Goal: Task Accomplishment & Management: Manage account settings

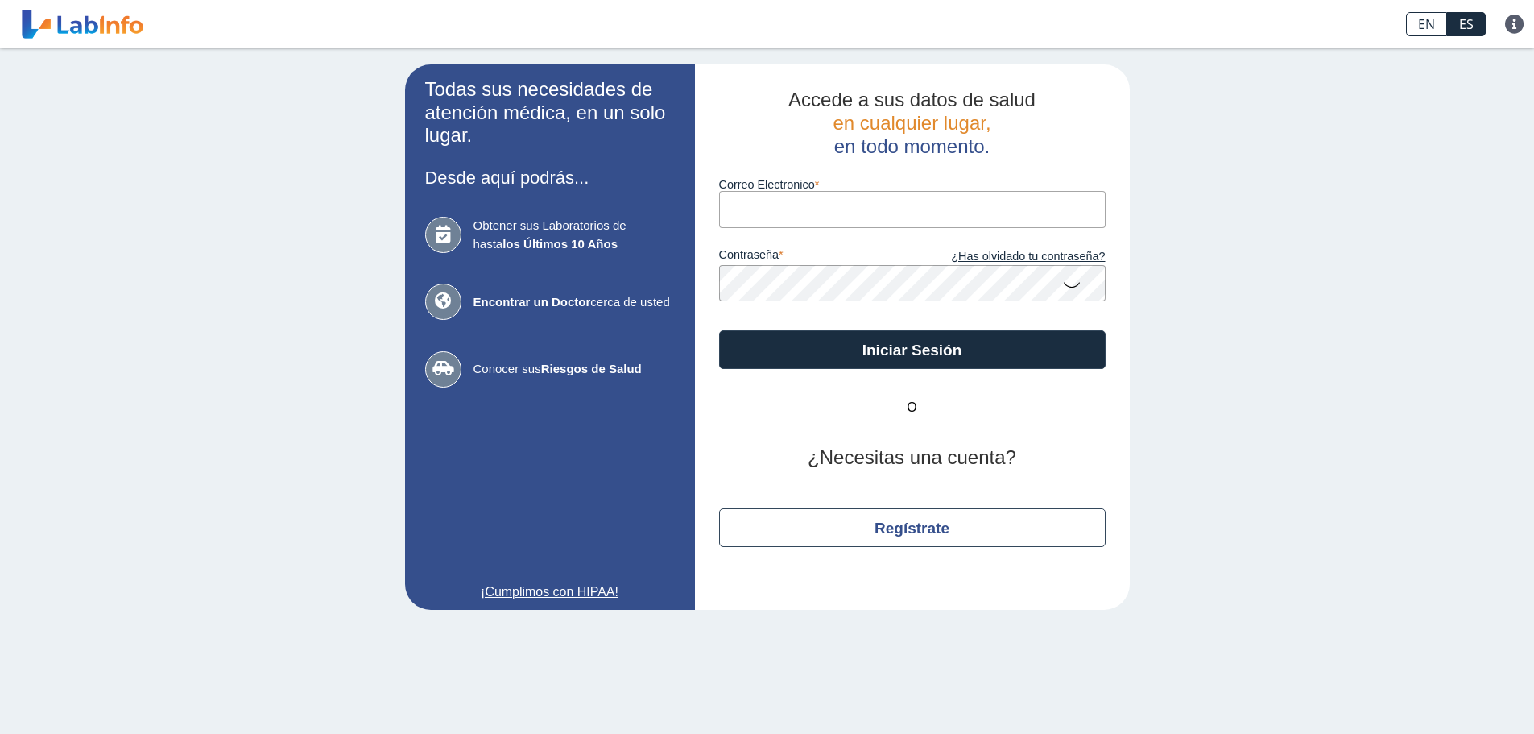
click at [742, 216] on input "Correo Electronico" at bounding box center [912, 209] width 387 height 36
type input "[EMAIL_ADDRESS][DOMAIN_NAME]"
click at [1072, 281] on icon at bounding box center [1071, 283] width 19 height 31
click at [1072, 281] on icon at bounding box center [1071, 282] width 19 height 29
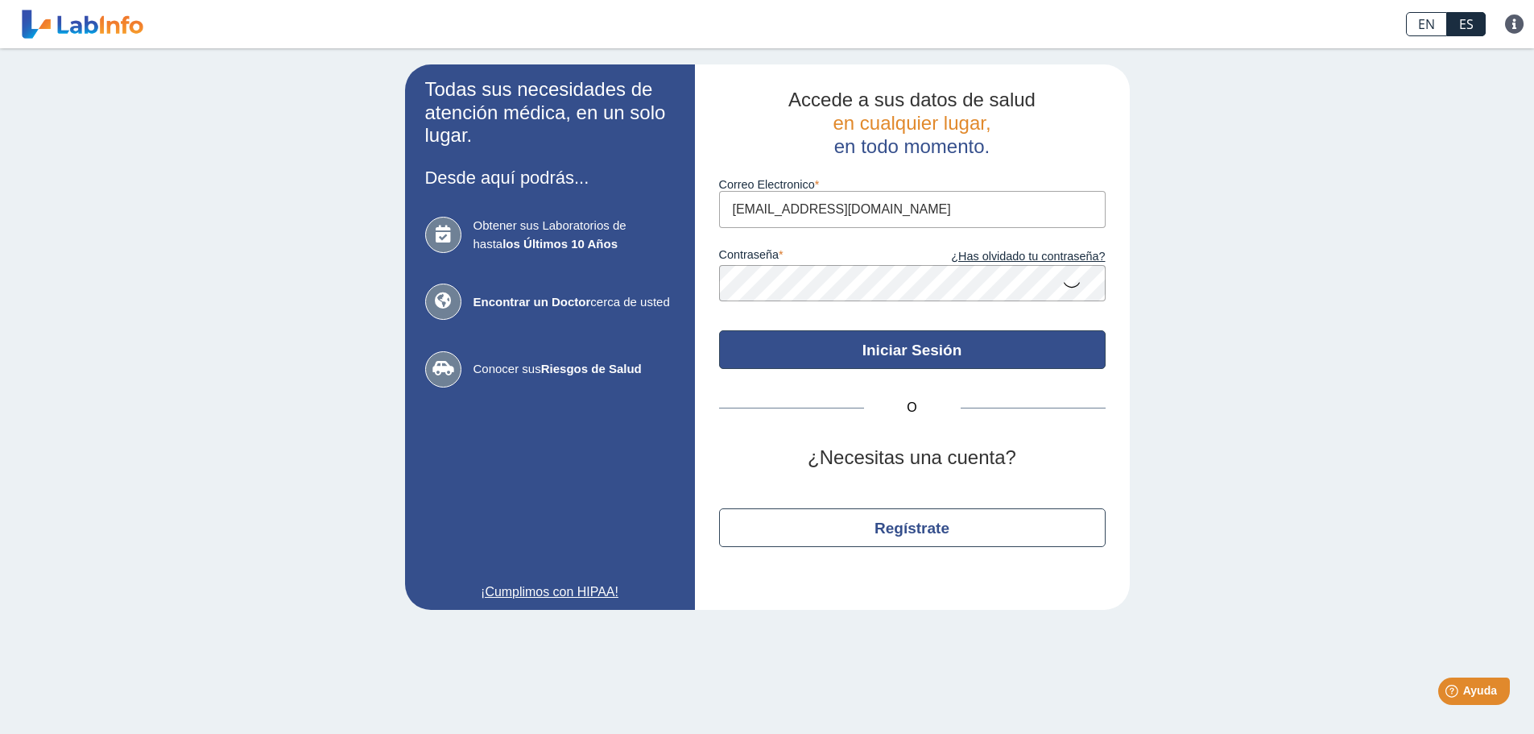
click at [1039, 342] on button "Iniciar Sesión" at bounding box center [912, 349] width 387 height 39
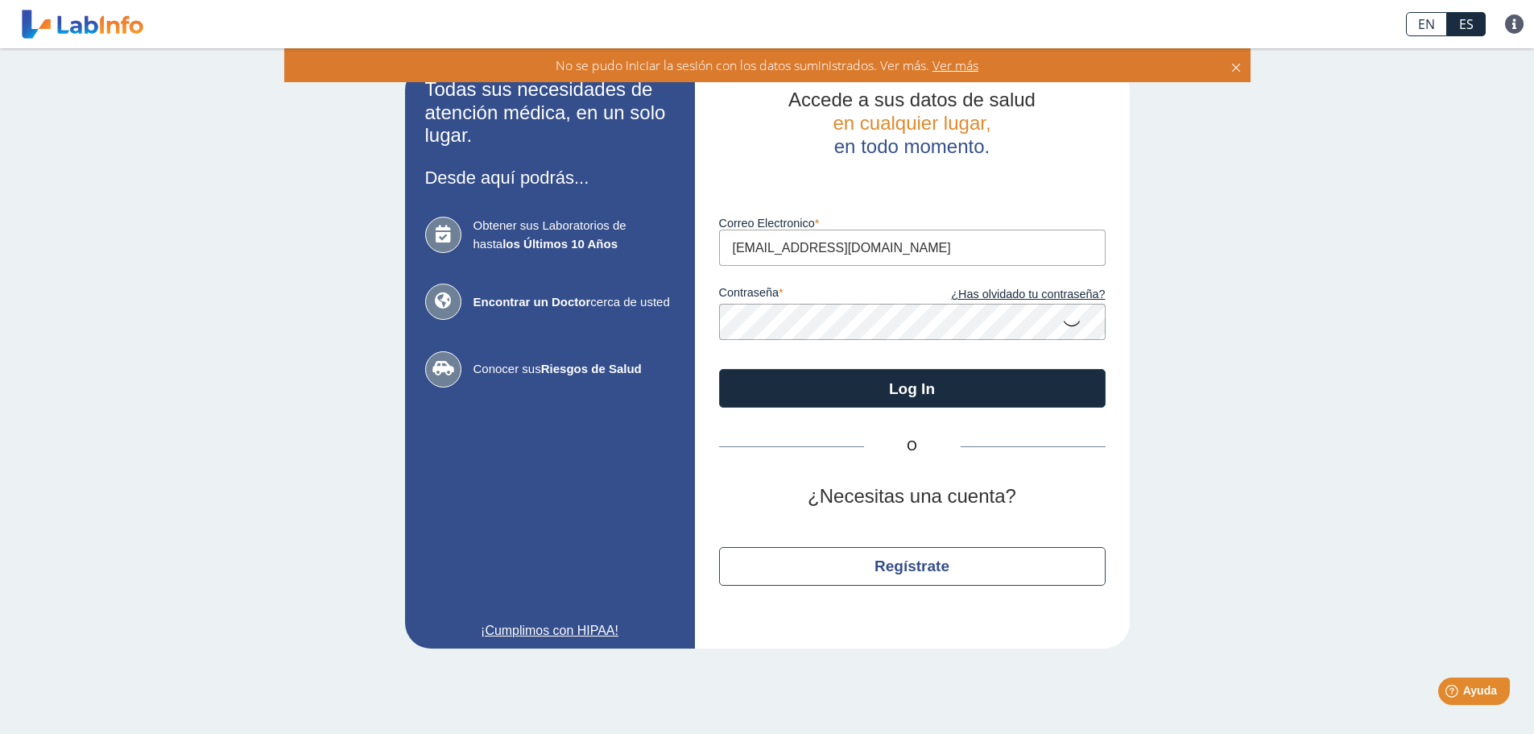
click at [937, 247] on input "[EMAIL_ADDRESS][DOMAIN_NAME]" at bounding box center [912, 248] width 387 height 36
click at [1327, 315] on div "Todas sus necesidades de atención médica, en un solo lugar. Desde aquí podrás..…" at bounding box center [767, 356] width 1534 height 616
click at [1073, 321] on icon at bounding box center [1071, 322] width 19 height 31
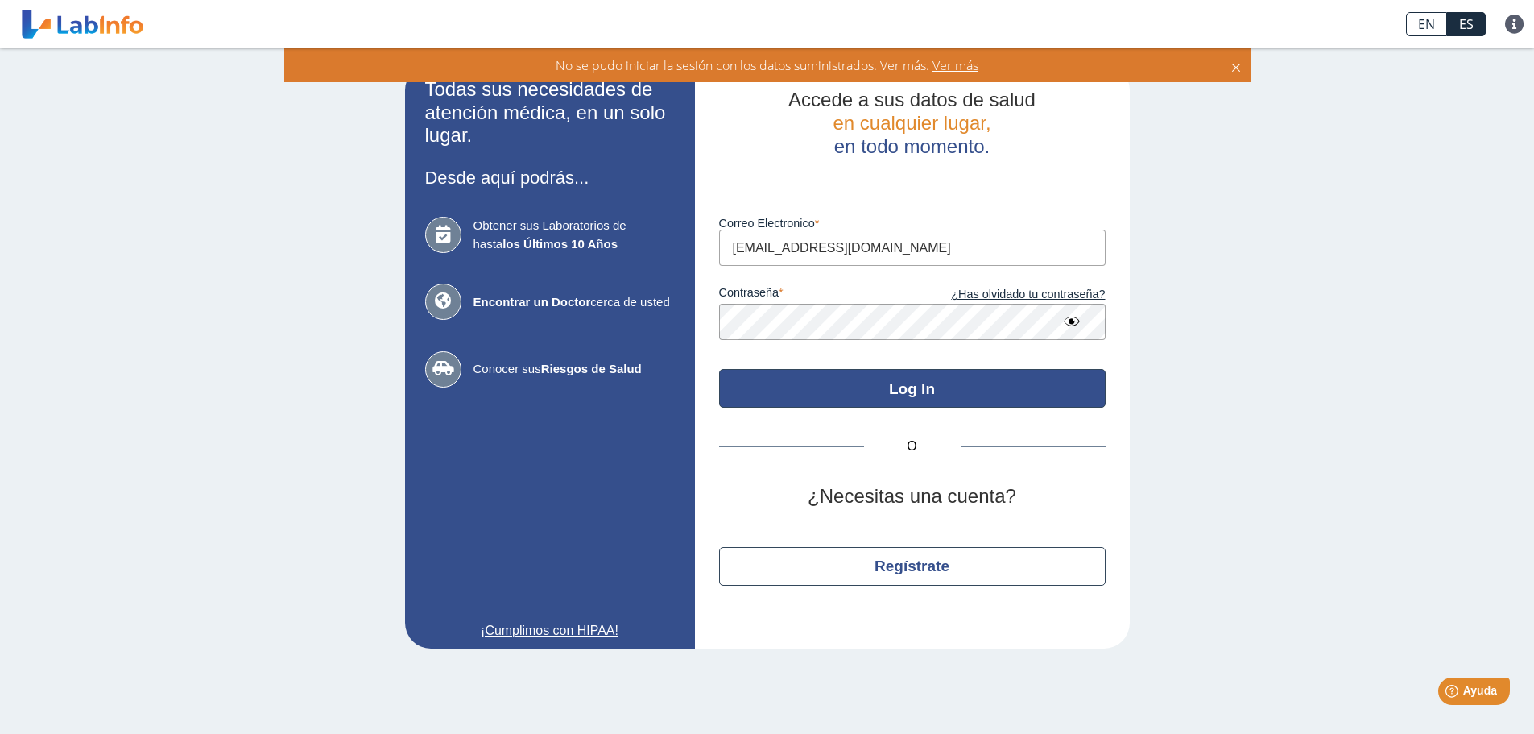
click at [950, 377] on button "Log In" at bounding box center [912, 388] width 387 height 39
